Goal: Find specific page/section: Find specific page/section

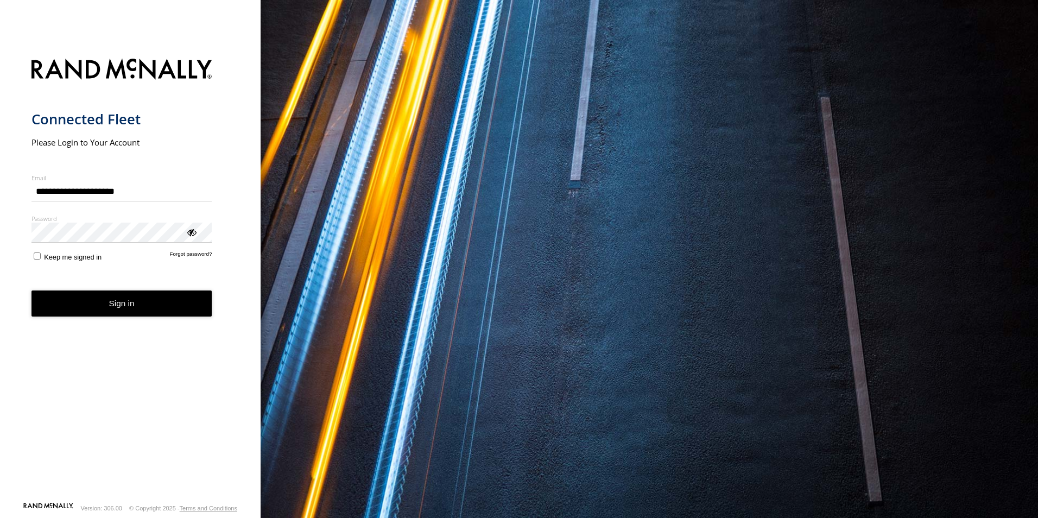
click at [152, 300] on button "Sign in" at bounding box center [121, 303] width 181 height 27
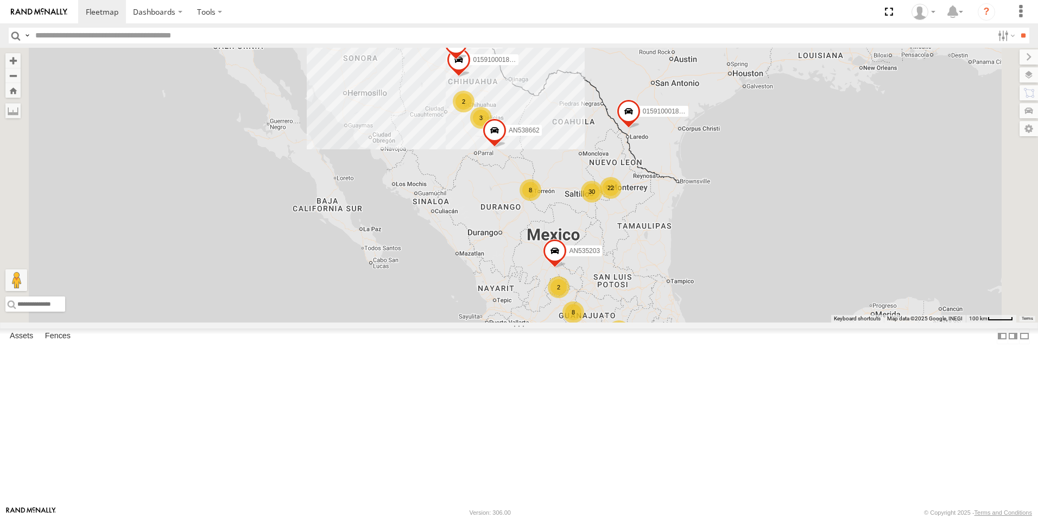
click at [55, 35] on input "text" at bounding box center [512, 36] width 962 height 16
type input "****"
click at [1016, 28] on input "**" at bounding box center [1022, 36] width 12 height 16
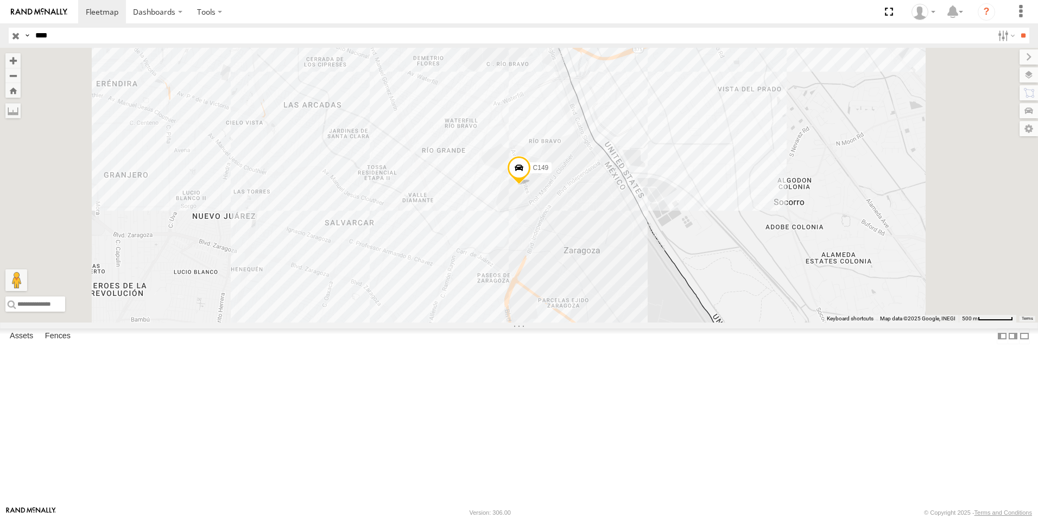
click at [0, 0] on div "Cruce" at bounding box center [0, 0] width 0 height 0
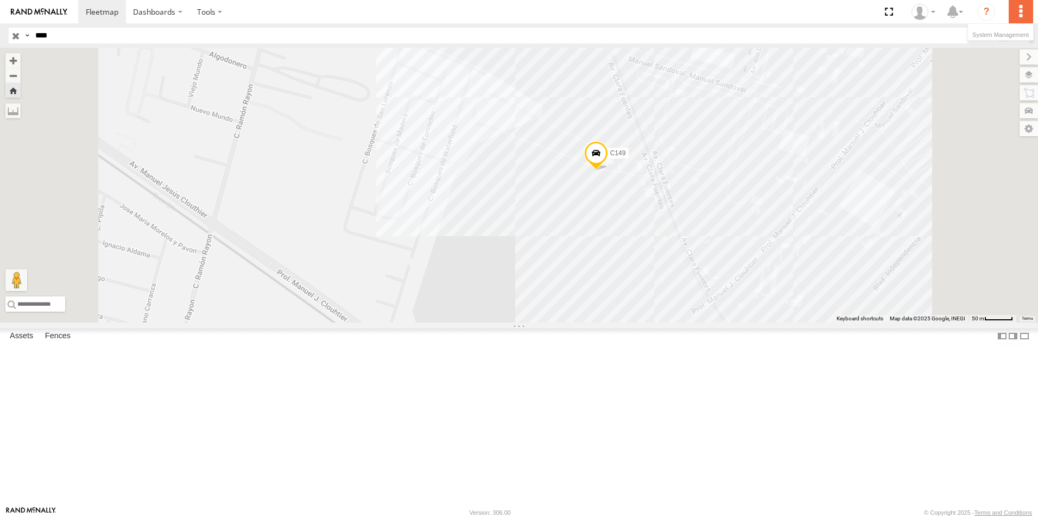
click at [1020, 16] on label at bounding box center [1020, 11] width 24 height 23
click at [824, 10] on section "Dashboards" at bounding box center [556, 11] width 957 height 23
click at [1021, 8] on label at bounding box center [1020, 11] width 24 height 23
click at [998, 33] on span at bounding box center [1000, 34] width 56 height 7
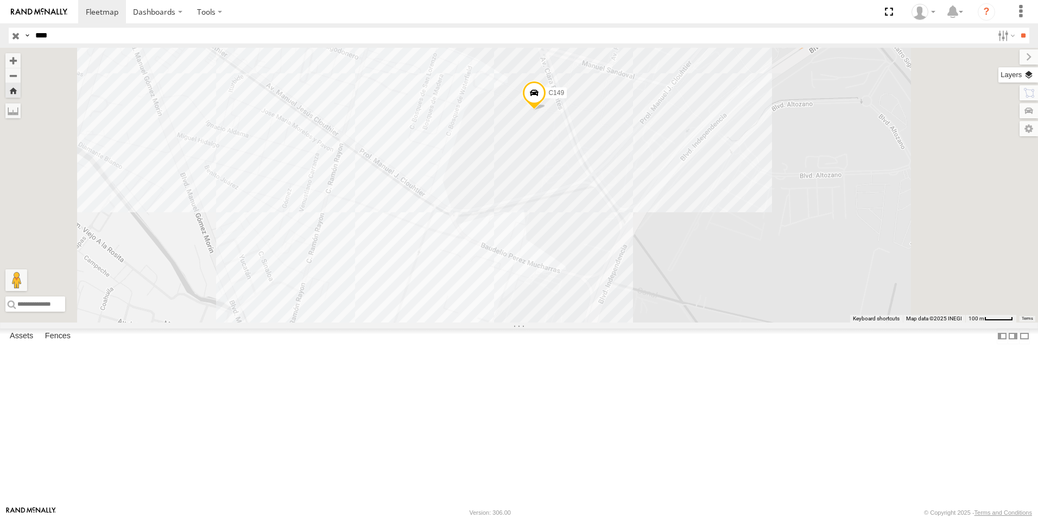
click at [1027, 78] on label at bounding box center [1018, 74] width 40 height 15
click at [0, 0] on span "Basemaps" at bounding box center [0, 0] width 0 height 0
click at [0, 0] on span "Satellite + Roadmap" at bounding box center [0, 0] width 0 height 0
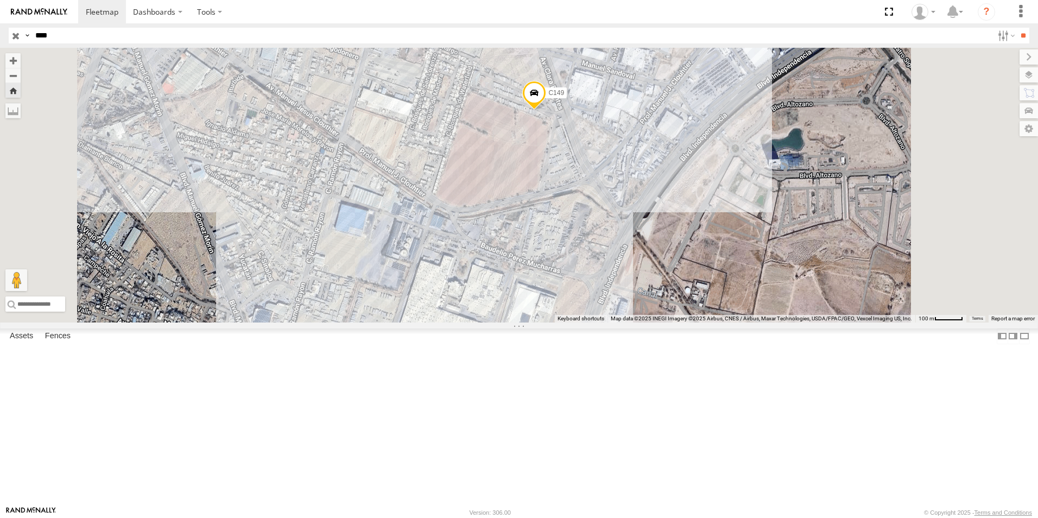
click at [0, 0] on span at bounding box center [0, 0] width 0 height 0
